Goal: Task Accomplishment & Management: Use online tool/utility

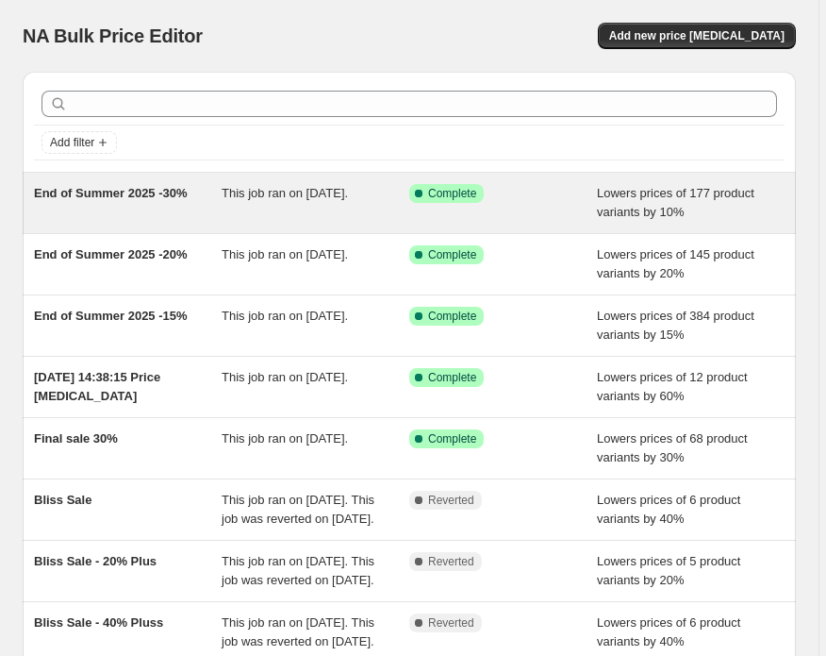
click at [132, 187] on span "End of Summer 2025 -30%" at bounding box center [111, 193] width 154 height 14
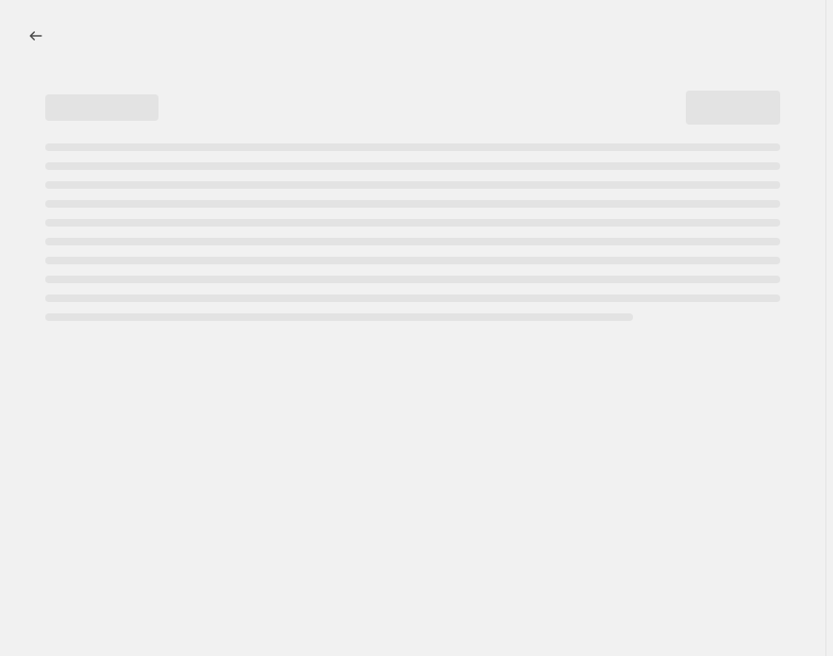
select select "percentage"
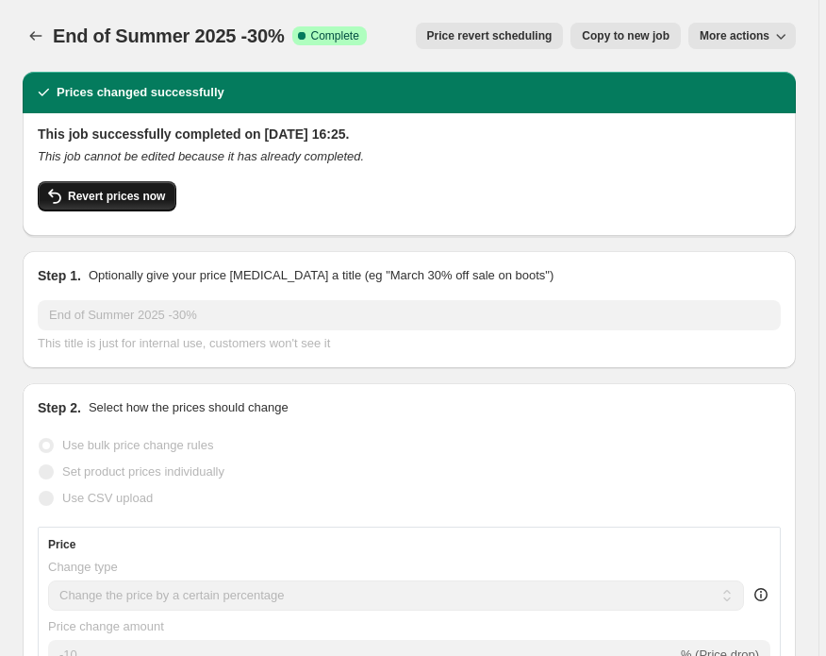
click at [151, 194] on span "Revert prices now" at bounding box center [116, 196] width 97 height 15
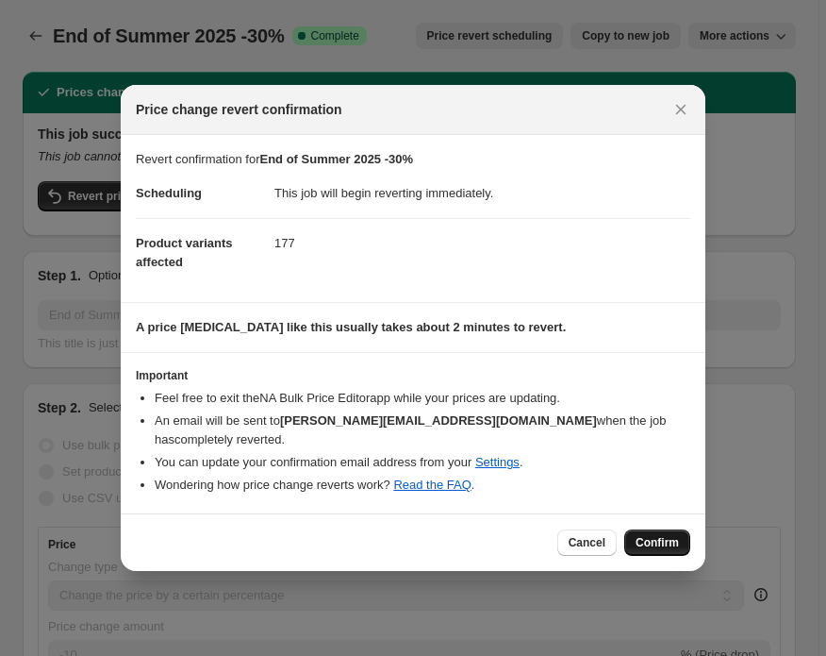
click at [662, 540] on span "Confirm" at bounding box center [657, 542] width 43 height 15
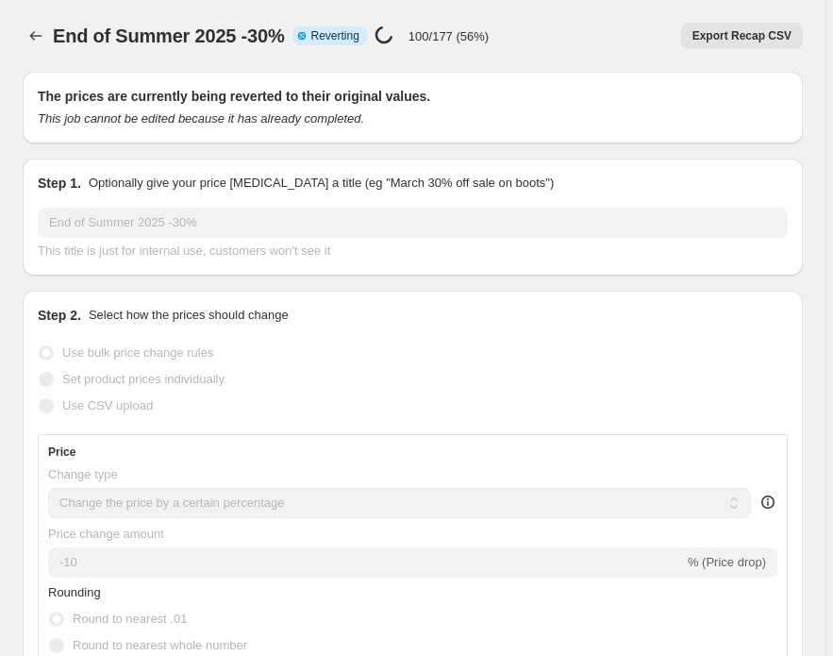
select select "percentage"
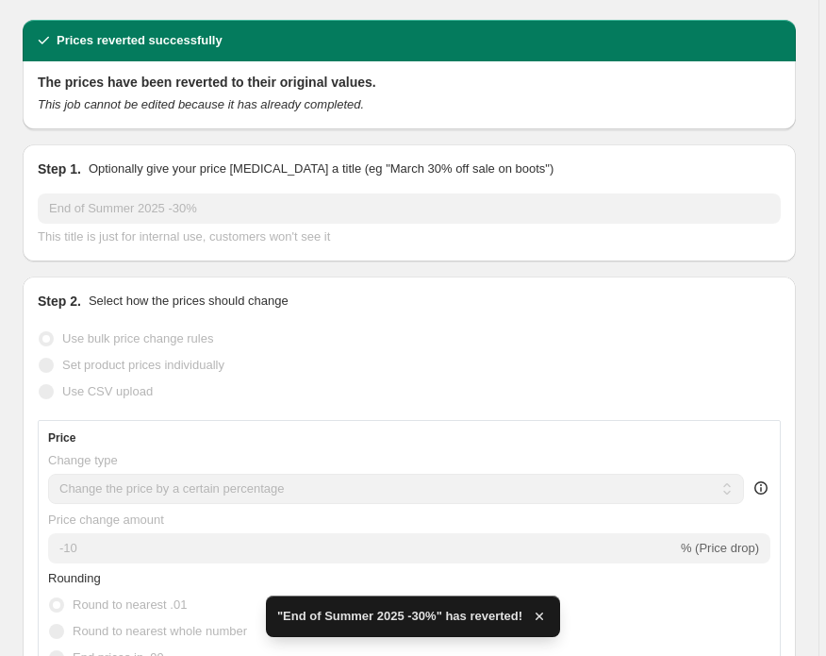
scroll to position [75, 0]
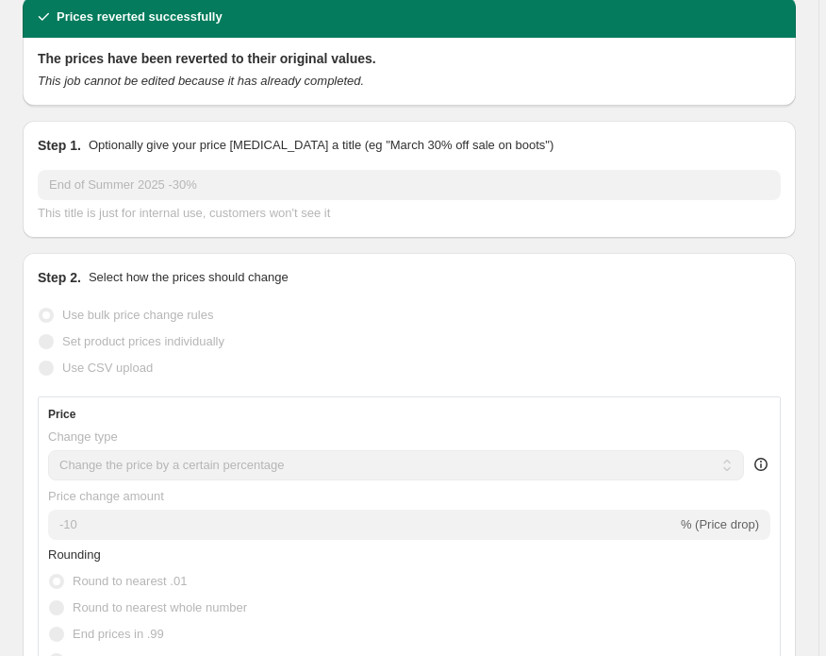
click at [460, 332] on div "Set product prices individually" at bounding box center [409, 341] width 743 height 26
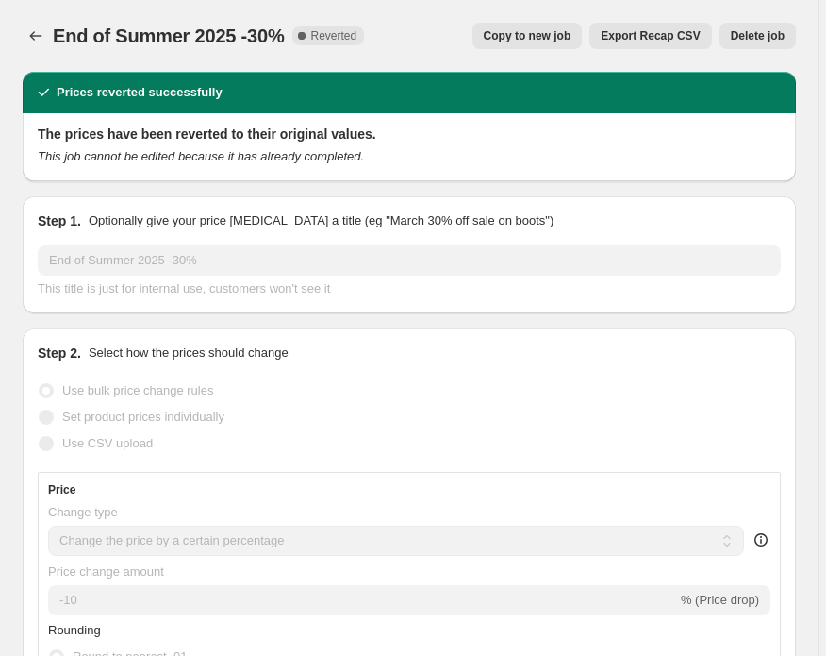
scroll to position [0, 0]
click at [546, 38] on span "Copy to new job" at bounding box center [528, 35] width 88 height 15
select select "percentage"
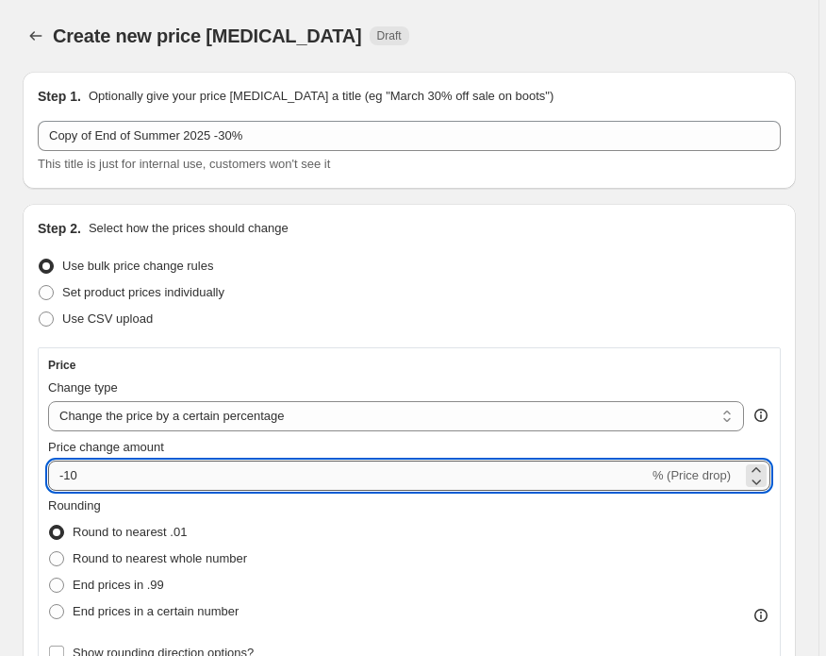
click at [75, 476] on input "-10" at bounding box center [348, 475] width 601 height 30
type input "-1"
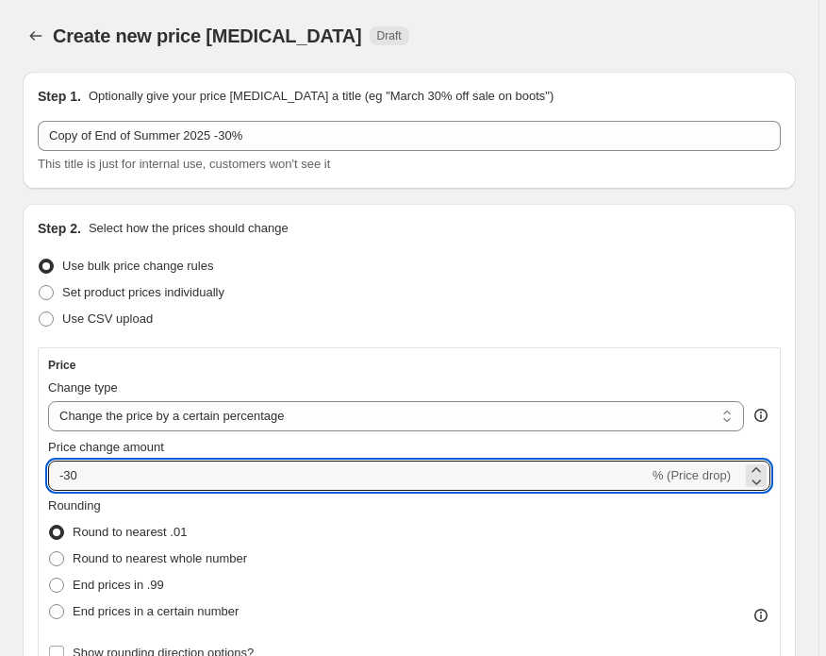
type input "-30"
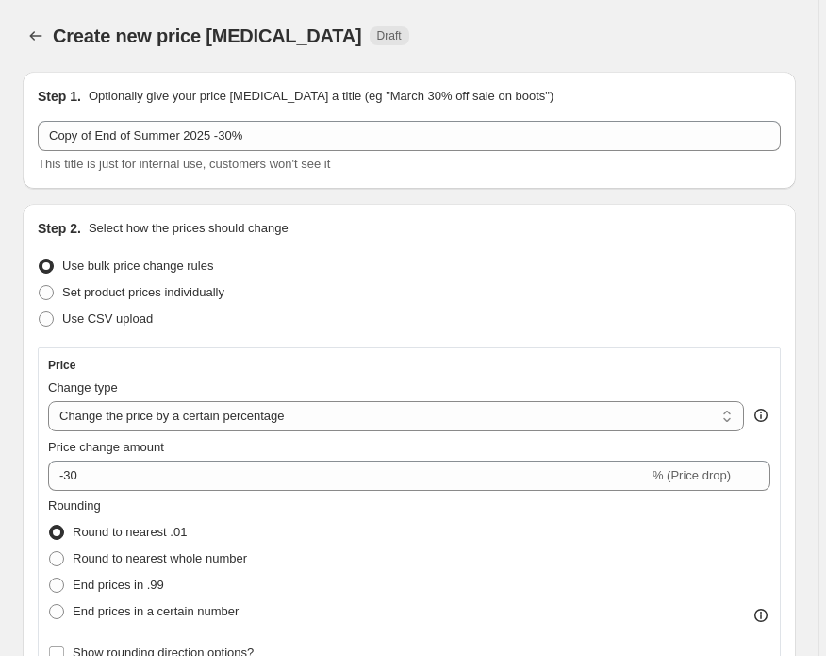
click at [426, 549] on div "Rounding Round to nearest .01 Round to nearest whole number End prices in .99 E…" at bounding box center [409, 560] width 723 height 128
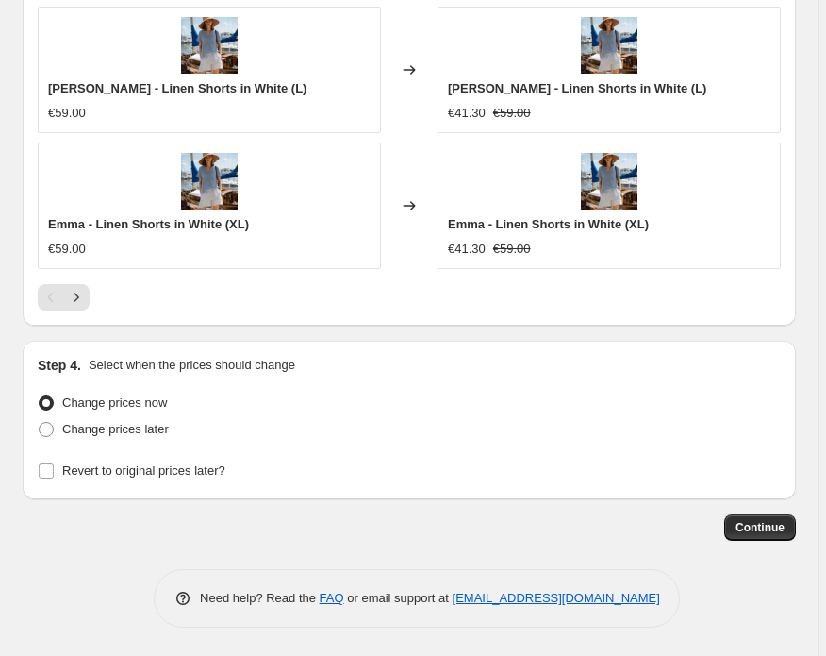
scroll to position [1767, 0]
click at [768, 526] on span "Continue" at bounding box center [760, 527] width 49 height 15
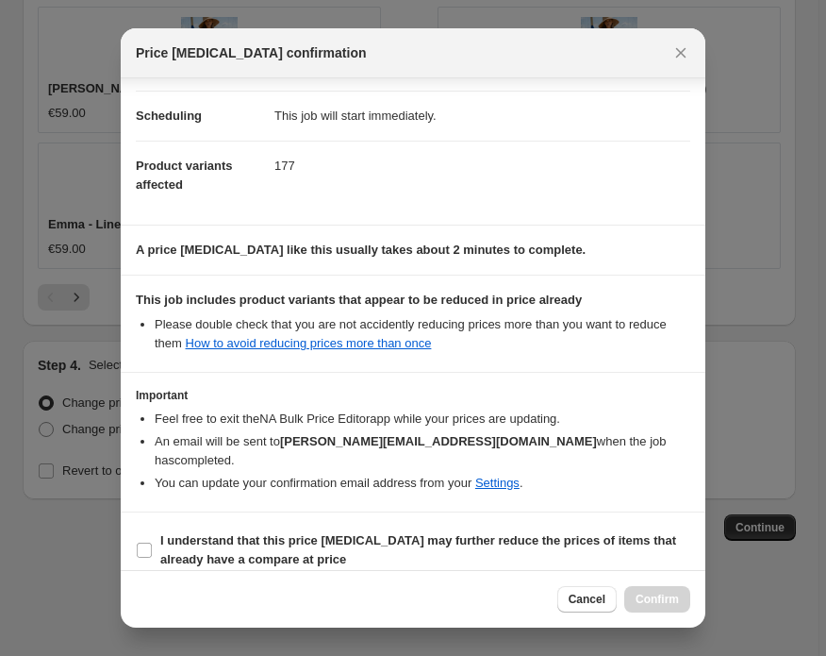
scroll to position [139, 0]
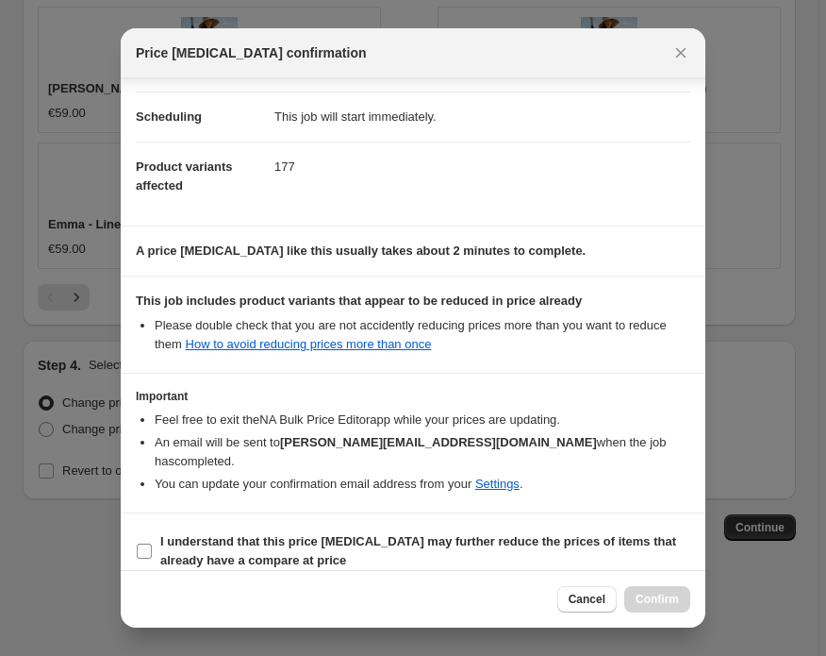
click at [142, 543] on input "I understand that this price change job may further reduce the prices of items …" at bounding box center [144, 550] width 15 height 15
checkbox input "true"
click at [658, 598] on span "Confirm" at bounding box center [657, 599] width 43 height 15
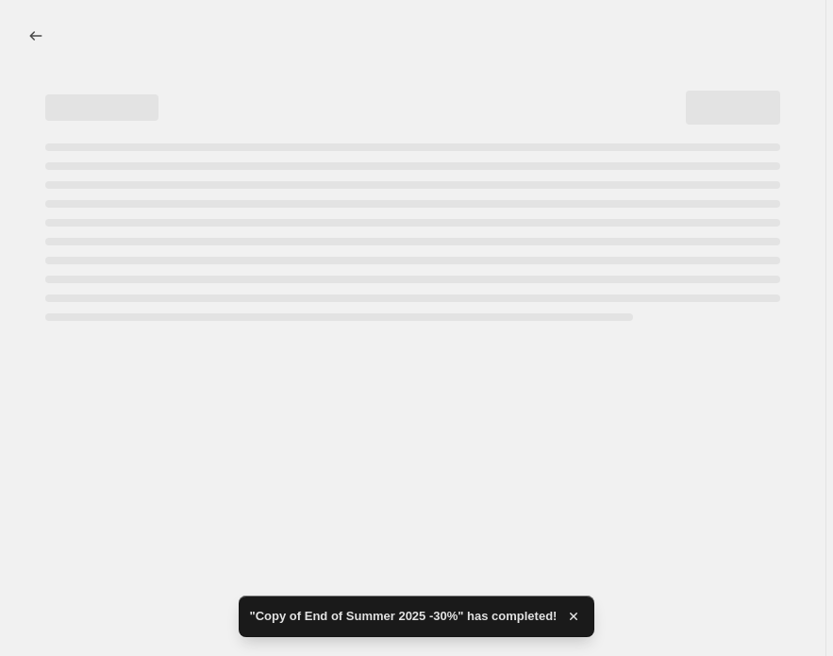
select select "percentage"
